Goal: Check status: Check status

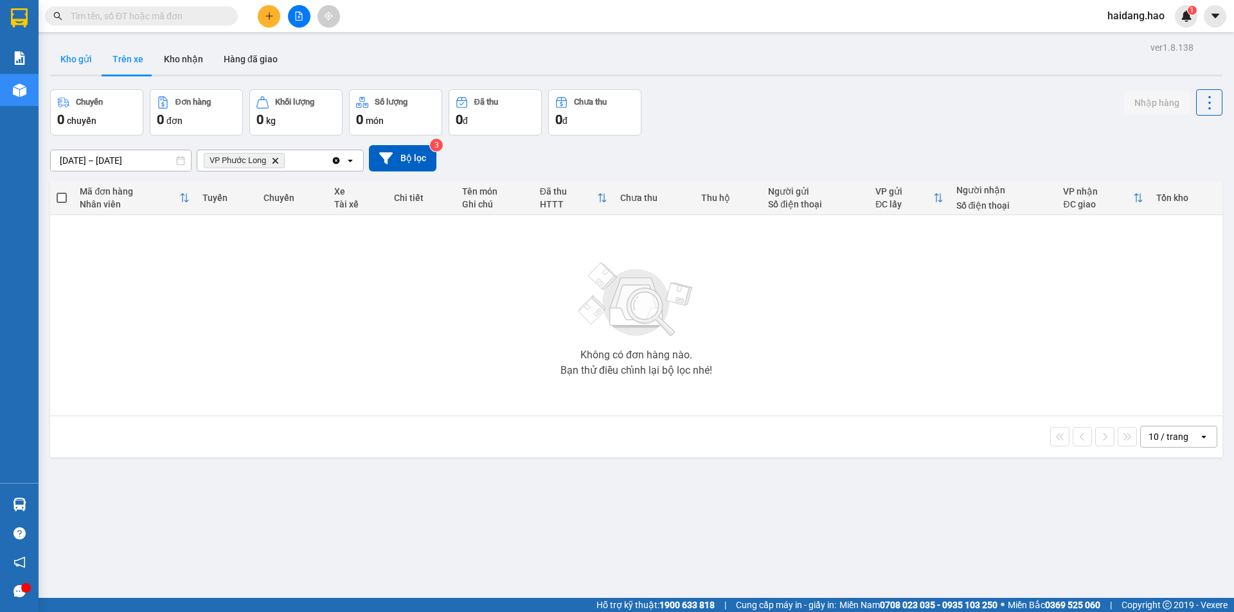
click at [85, 60] on button "Kho gửi" at bounding box center [76, 59] width 52 height 31
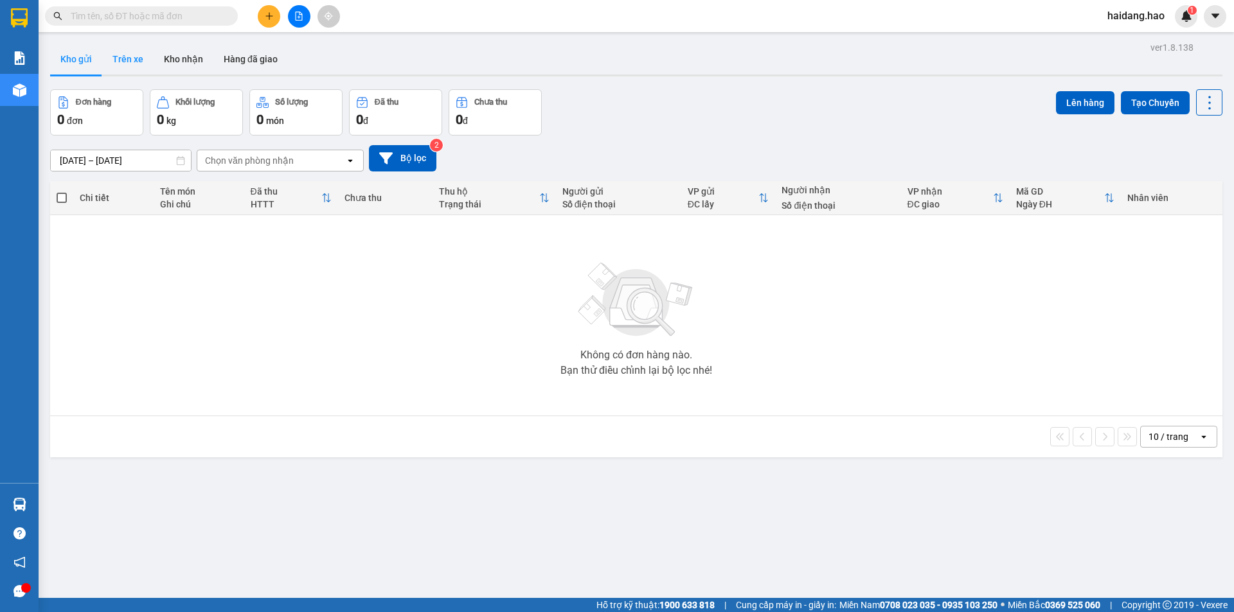
click at [114, 58] on button "Trên xe" at bounding box center [127, 59] width 51 height 31
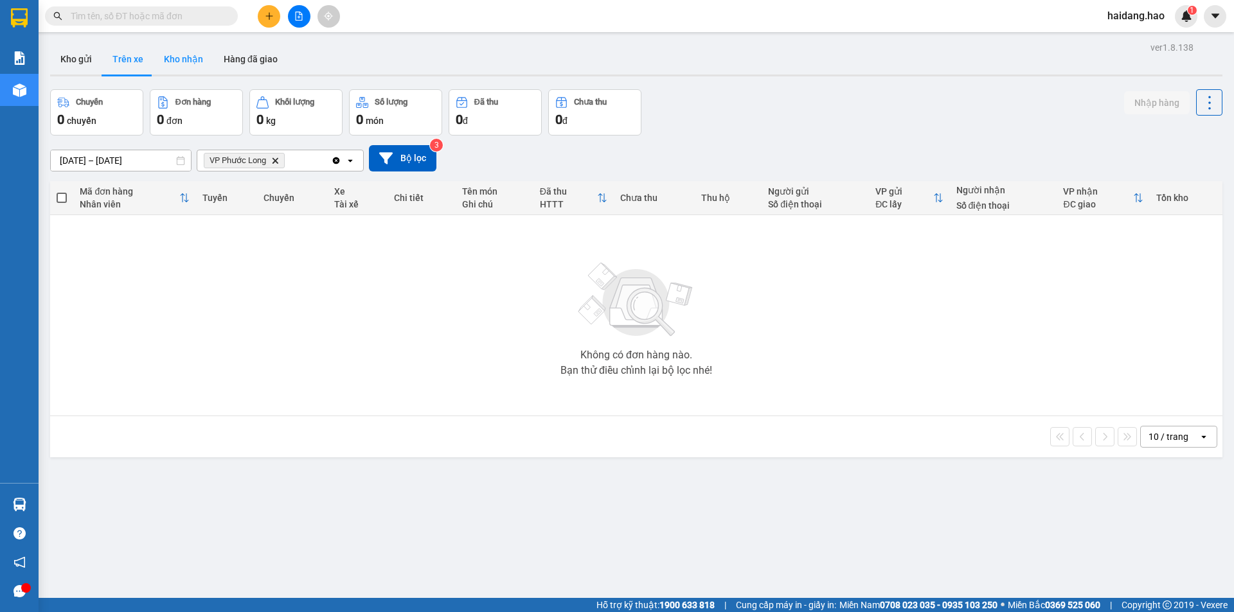
click at [202, 54] on button "Kho nhận" at bounding box center [184, 59] width 60 height 31
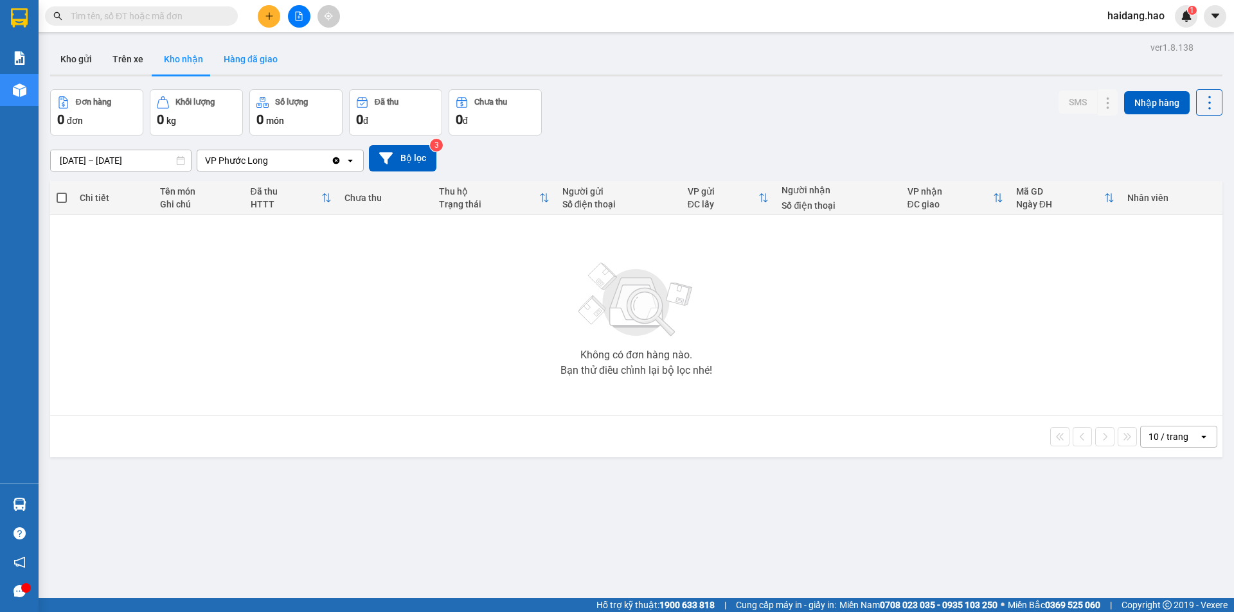
click at [258, 54] on button "Hàng đã giao" at bounding box center [250, 59] width 75 height 31
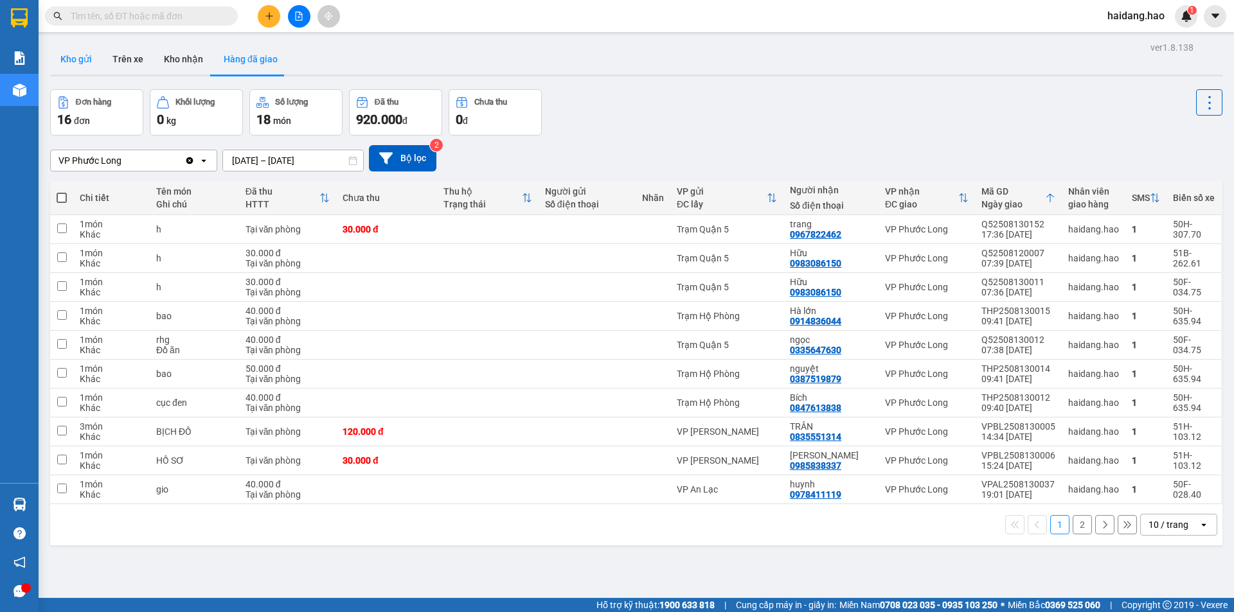
click at [64, 63] on button "Kho gửi" at bounding box center [76, 59] width 52 height 31
